Goal: Task Accomplishment & Management: Complete application form

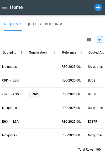
click at [99, 8] on icon at bounding box center [99, 7] width 8 height 8
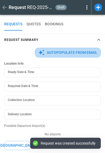
click at [64, 55] on button "Autopopulate from Email" at bounding box center [68, 53] width 66 height 10
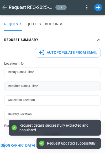
type textarea "*"
type input "**********"
type input "***"
type textarea "*"
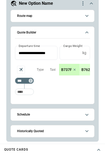
scroll to position [272, 0]
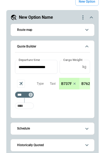
click at [25, 108] on input "Too short" at bounding box center [24, 105] width 17 height 9
type input "***"
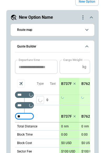
type input "***"
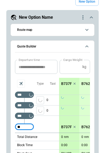
type input "***"
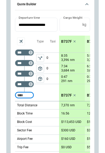
scroll to position [42, 0]
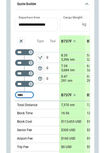
click at [65, 41] on p "B737F" at bounding box center [66, 41] width 11 height 4
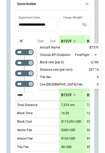
click at [52, 36] on div at bounding box center [52, 76] width 105 height 153
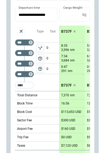
scroll to position [25, 0]
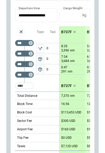
click at [66, 30] on p "B737F" at bounding box center [66, 32] width 11 height 4
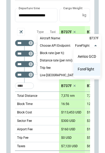
click at [49, 25] on div at bounding box center [52, 76] width 105 height 153
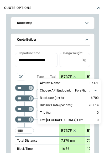
click at [55, 27] on div at bounding box center [52, 76] width 105 height 153
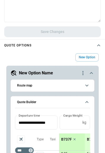
scroll to position [233, 0]
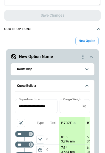
click at [52, 72] on button "Route map" at bounding box center [52, 69] width 75 height 12
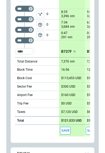
scroll to position [312, 0]
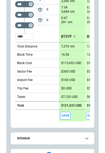
click at [67, 72] on p "$300 USD" at bounding box center [68, 71] width 14 height 4
type input "***"
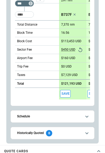
scroll to position [341, 0]
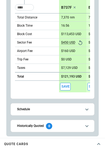
click at [57, 110] on span "Schedule" at bounding box center [49, 108] width 65 height 3
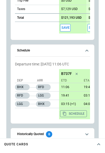
scroll to position [341, 0]
click at [82, 48] on button "Schedule" at bounding box center [52, 50] width 75 height 12
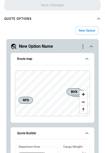
scroll to position [237, 0]
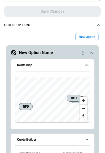
click at [84, 53] on icon "quote-option-actions" at bounding box center [83, 52] width 6 height 6
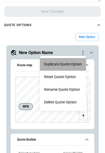
click at [62, 63] on button "Duplicate Quote Option" at bounding box center [63, 64] width 46 height 13
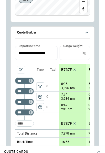
scroll to position [299, 0]
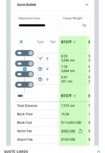
click at [24, 69] on div "scrollable content" at bounding box center [24, 69] width 19 height 0
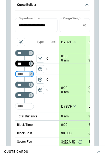
click at [24, 65] on input "***" at bounding box center [23, 63] width 15 height 5
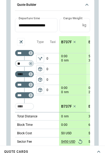
type input "*"
type input "***"
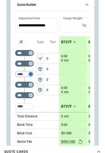
click at [31, 74] on icon "Too short" at bounding box center [31, 74] width 4 height 4
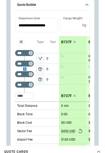
click at [25, 69] on div "scrollable content" at bounding box center [24, 69] width 19 height 0
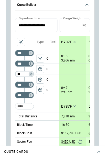
type input "***"
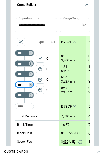
click at [42, 91] on span "package_2" at bounding box center [40, 89] width 5 height 5
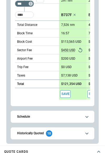
scroll to position [389, 0]
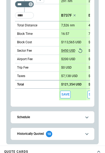
click at [63, 133] on span "Historically Quoted 10" at bounding box center [49, 134] width 65 height 6
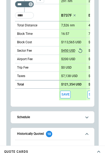
scroll to position [436, 0]
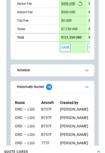
click at [86, 87] on icon "scrollable content" at bounding box center [87, 87] width 6 height 6
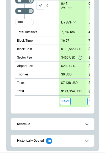
scroll to position [319, 0]
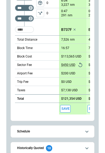
click at [68, 108] on button "Save" at bounding box center [65, 109] width 11 height 8
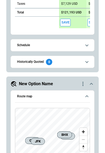
scroll to position [189, 0]
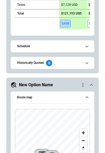
click at [64, 23] on button "Save" at bounding box center [65, 24] width 11 height 8
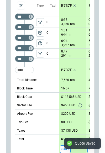
scroll to position [391, 0]
type textarea "*"
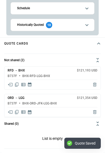
scroll to position [441, 0]
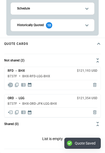
click at [10, 85] on icon "Share quote in email" at bounding box center [10, 84] width 5 height 5
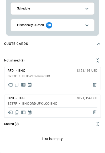
click at [11, 111] on icon "Share quote in email" at bounding box center [10, 112] width 5 height 5
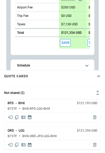
scroll to position [365, 0]
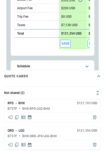
click at [73, 32] on p "$121,354 USD" at bounding box center [71, 34] width 21 height 4
type input "******"
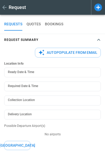
type textarea "*"
type input "**********"
type textarea "*"
